Goal: Task Accomplishment & Management: Use online tool/utility

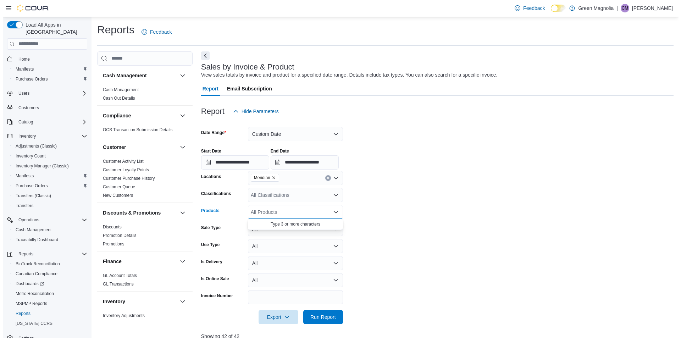
scroll to position [320, 0]
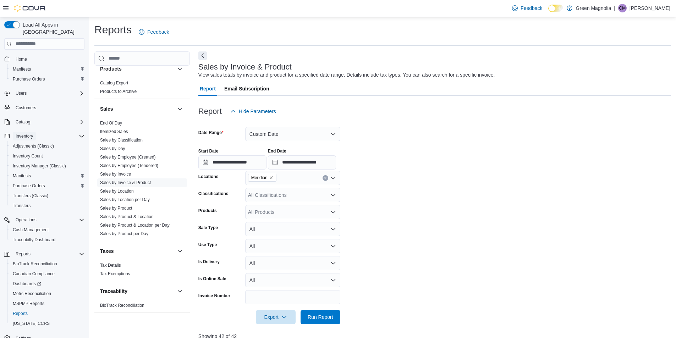
click at [24, 133] on span "Inventory" at bounding box center [24, 136] width 17 height 6
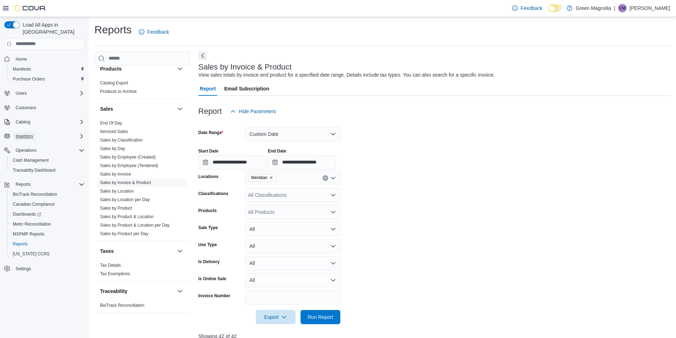
click at [25, 133] on span "Inventory" at bounding box center [24, 136] width 17 height 6
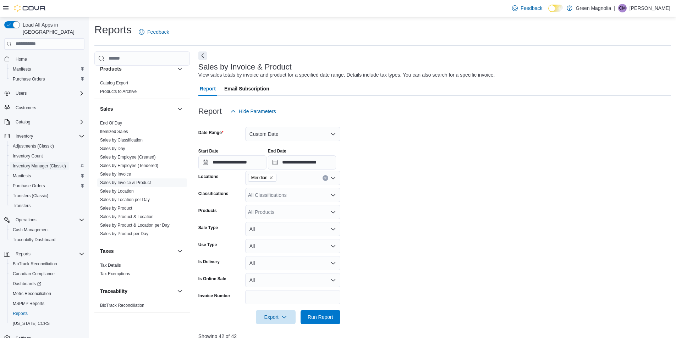
click at [28, 163] on span "Inventory Manager (Classic)" at bounding box center [39, 166] width 53 height 6
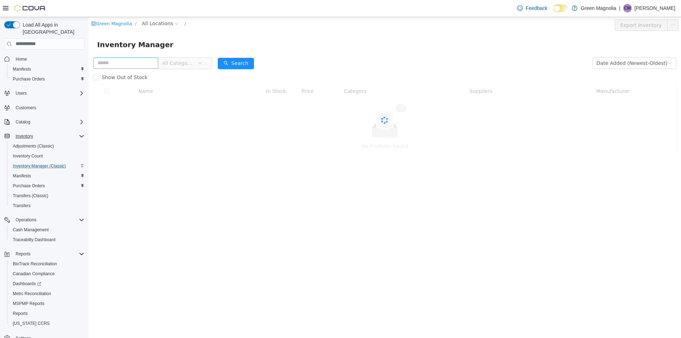
click at [127, 64] on input "text" at bounding box center [125, 62] width 65 height 11
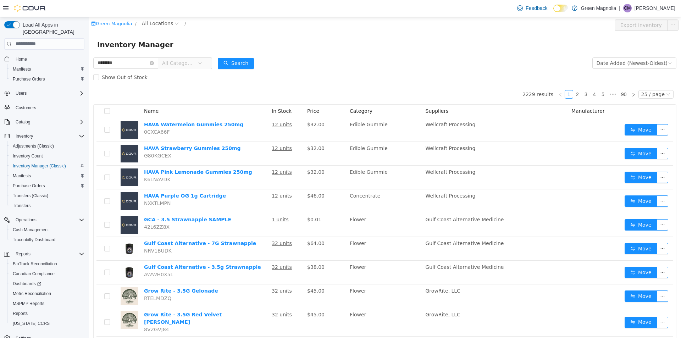
type input "********"
drag, startPoint x: 235, startPoint y: 64, endPoint x: 261, endPoint y: 72, distance: 27.1
click at [235, 64] on button "Search" at bounding box center [236, 62] width 36 height 11
